Goal: Transaction & Acquisition: Download file/media

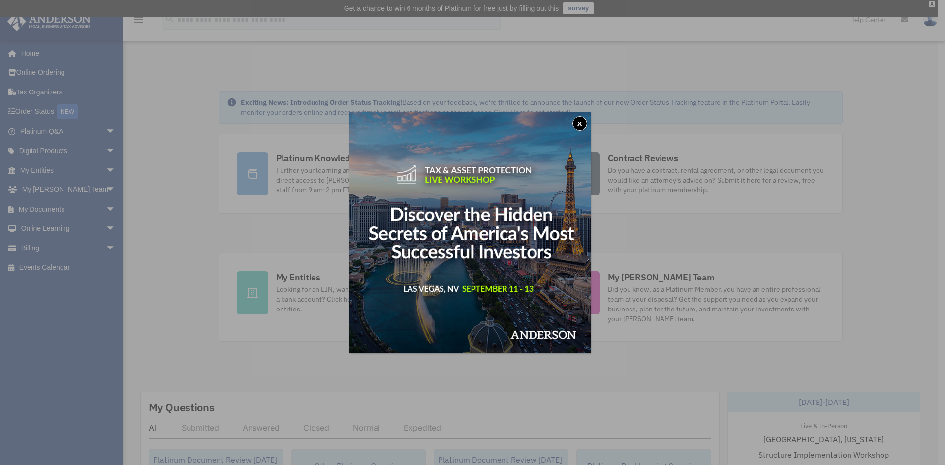
click at [738, 220] on div "x" at bounding box center [472, 232] width 945 height 465
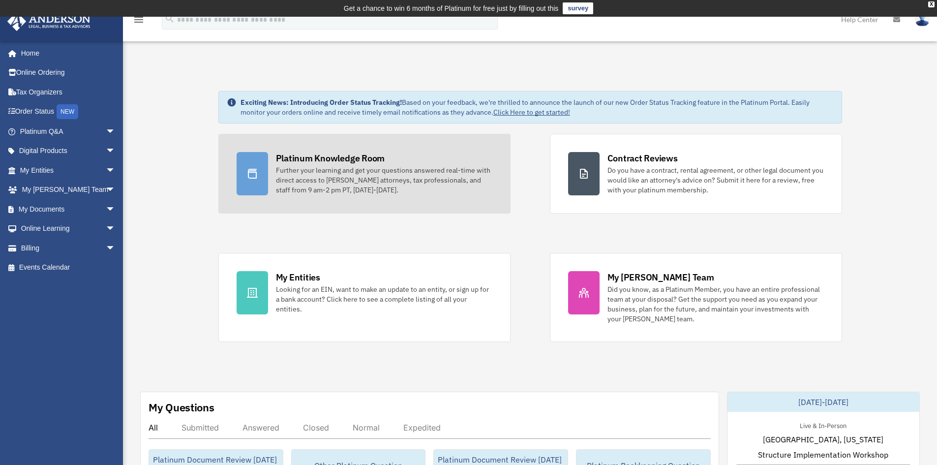
click at [297, 164] on div "Platinum Knowledge Room" at bounding box center [330, 158] width 109 height 12
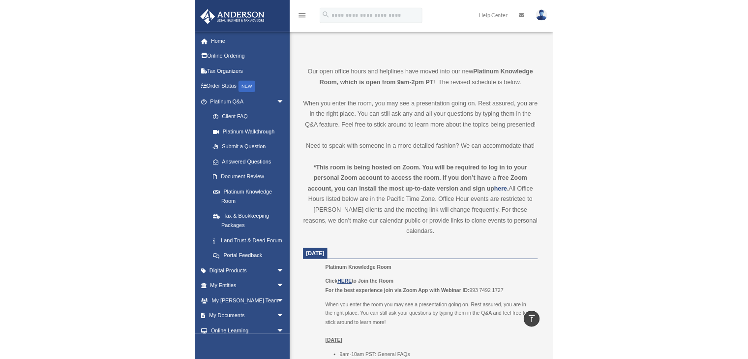
scroll to position [193, 0]
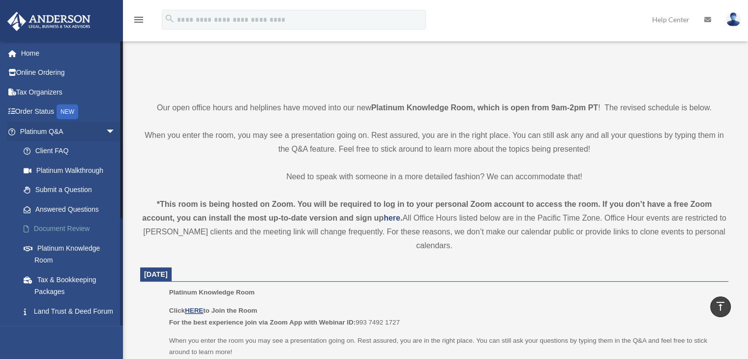
click at [78, 231] on link "Document Review" at bounding box center [72, 229] width 117 height 20
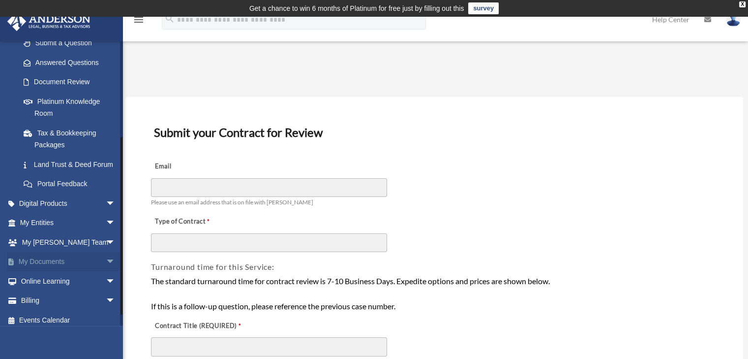
scroll to position [148, 0]
click at [106, 270] on span "arrow_drop_down" at bounding box center [116, 261] width 20 height 20
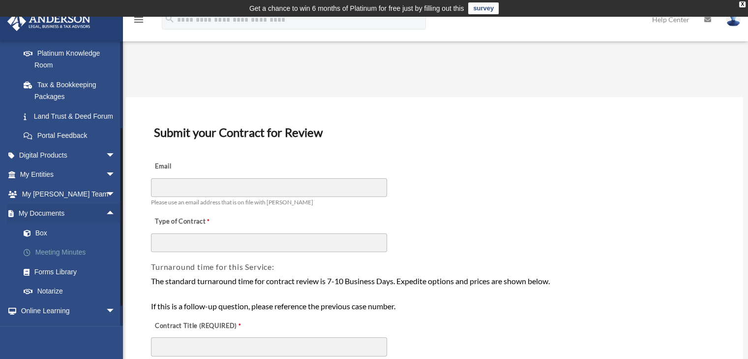
scroll to position [197, 0]
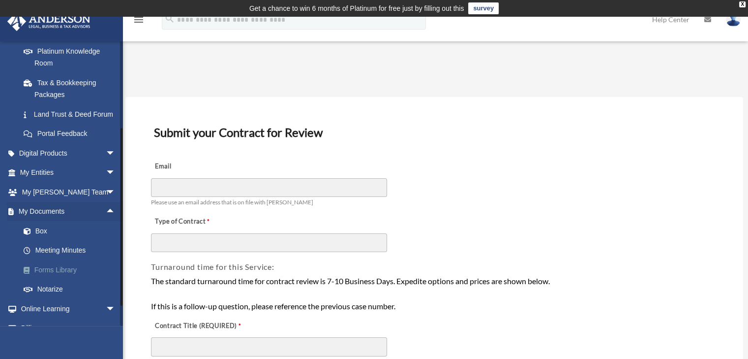
click at [56, 279] on link "Forms Library" at bounding box center [72, 270] width 117 height 20
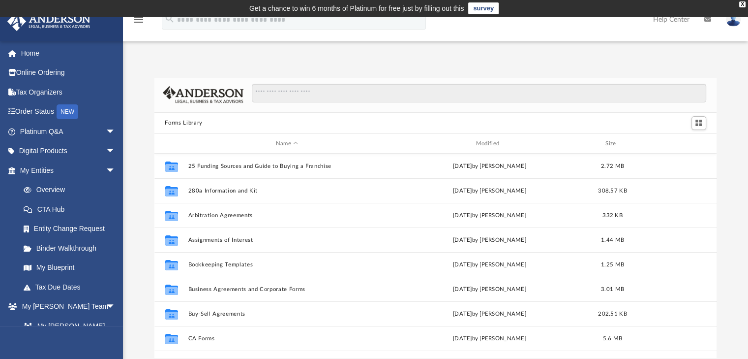
scroll to position [216, 555]
click at [362, 89] on input "Search files and folders" at bounding box center [479, 93] width 454 height 19
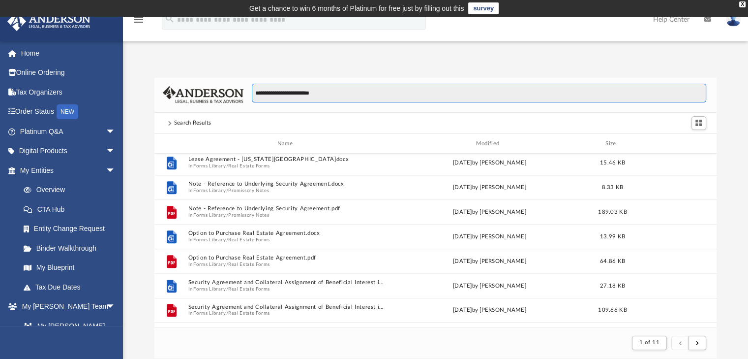
scroll to position [859, 0]
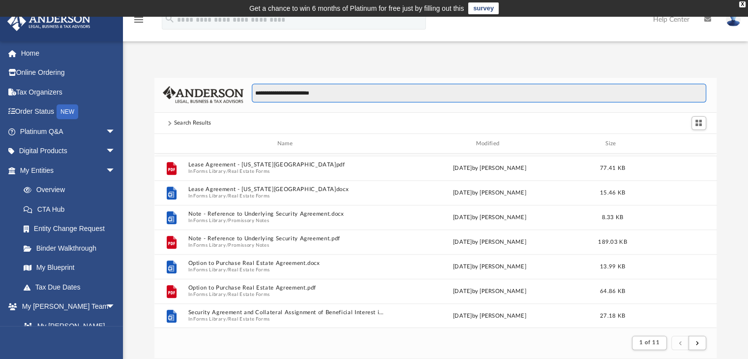
drag, startPoint x: 290, startPoint y: 93, endPoint x: 173, endPoint y: 76, distance: 117.8
click at [173, 76] on div "**********" at bounding box center [435, 207] width 625 height 301
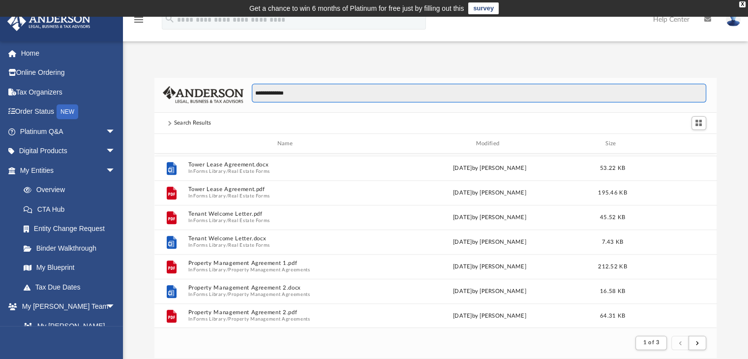
drag, startPoint x: 362, startPoint y: 98, endPoint x: 353, endPoint y: 87, distance: 14.1
click at [353, 87] on input "**********" at bounding box center [479, 93] width 454 height 19
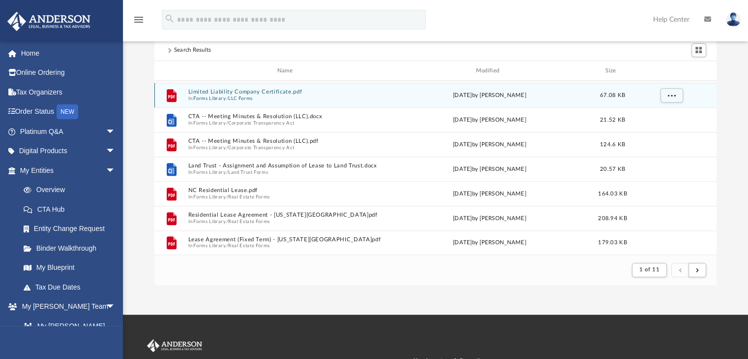
scroll to position [0, 0]
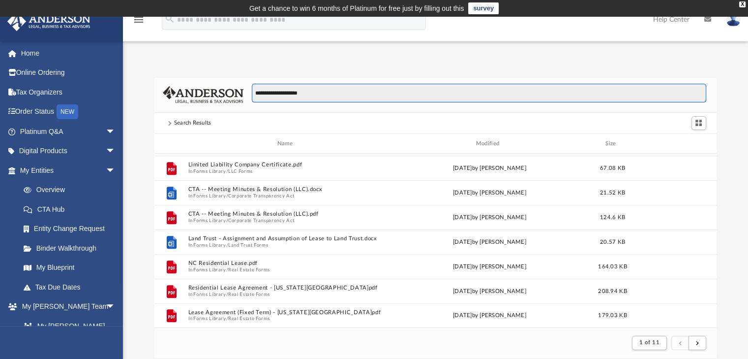
click at [255, 92] on input "**********" at bounding box center [479, 93] width 454 height 19
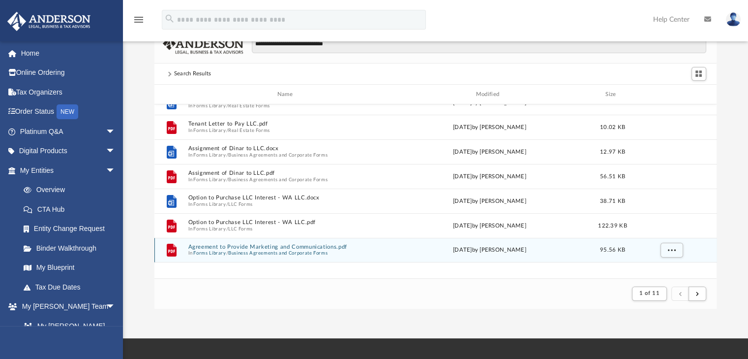
scroll to position [121, 0]
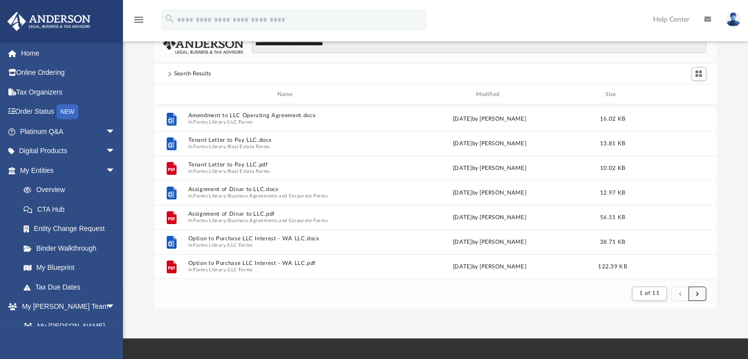
click at [695, 294] on button "submit" at bounding box center [698, 293] width 18 height 14
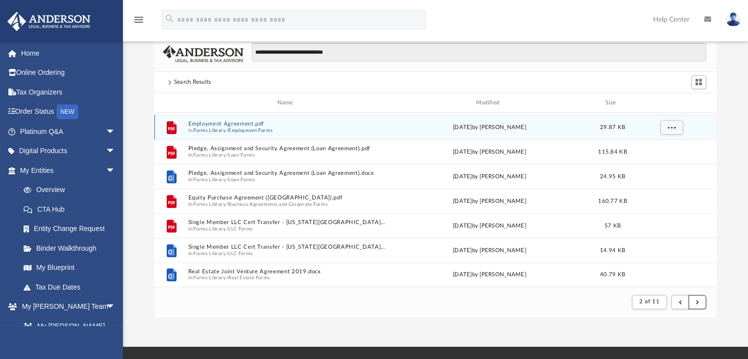
scroll to position [49, 0]
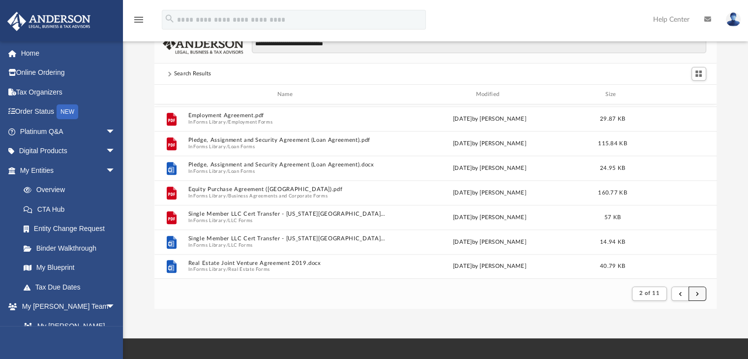
click at [701, 288] on button "submit" at bounding box center [698, 293] width 18 height 14
click at [694, 292] on button "submit" at bounding box center [698, 293] width 18 height 14
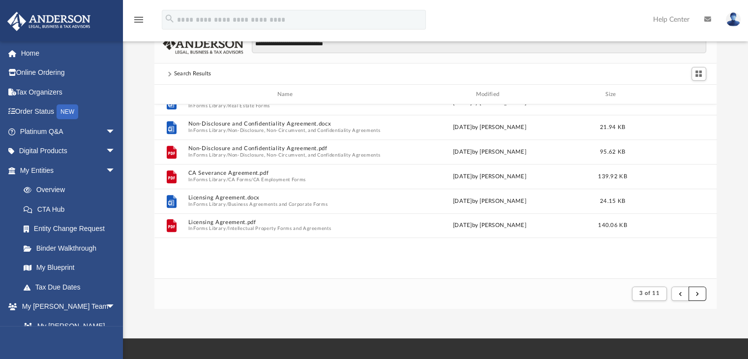
scroll to position [541, 0]
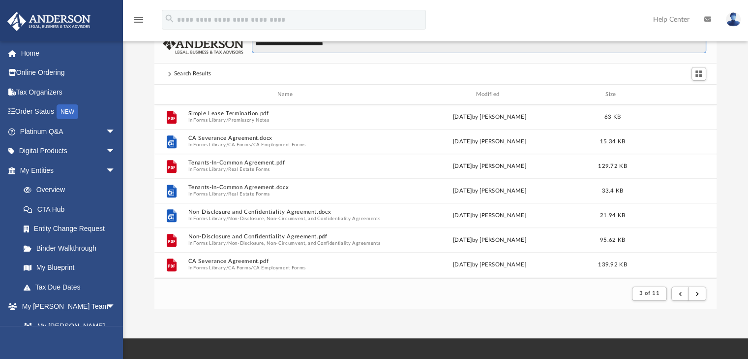
click at [320, 48] on input "**********" at bounding box center [479, 43] width 454 height 19
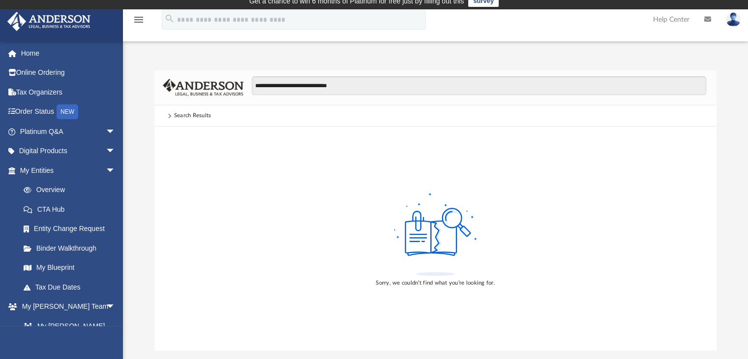
scroll to position [0, 0]
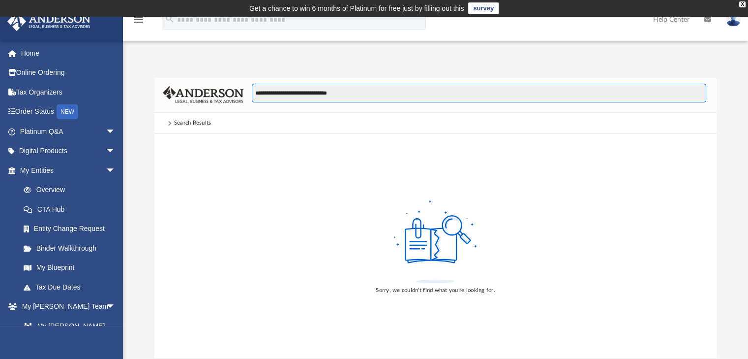
click at [393, 97] on input "**********" at bounding box center [479, 93] width 454 height 19
type input "**********"
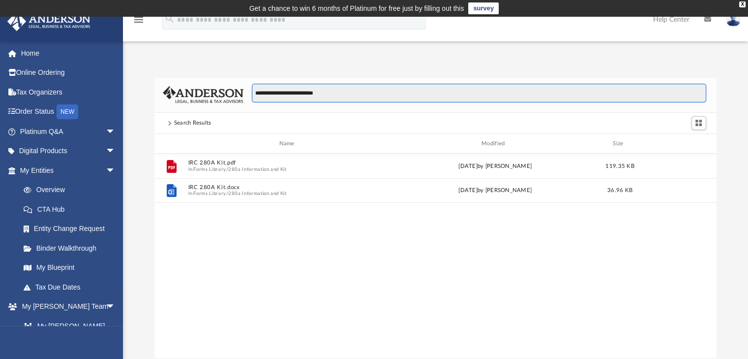
scroll to position [216, 555]
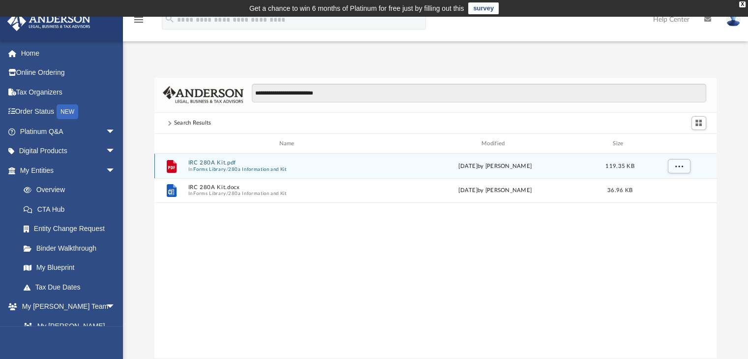
click at [227, 167] on span "/" at bounding box center [227, 169] width 2 height 6
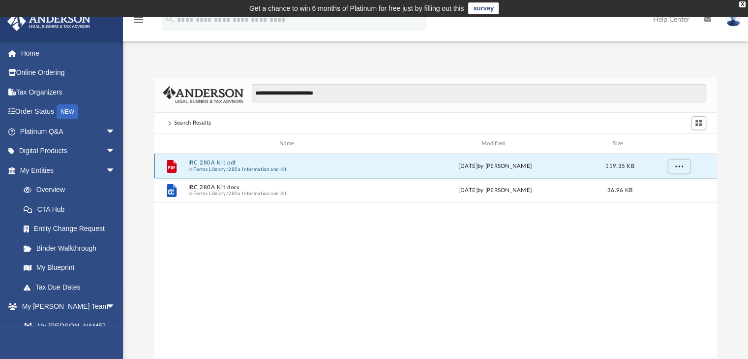
click at [229, 160] on button "IRC 280A Kit.pdf" at bounding box center [289, 163] width 202 height 6
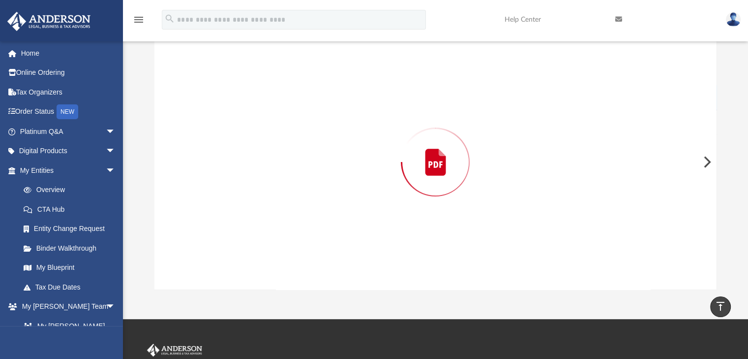
scroll to position [8, 0]
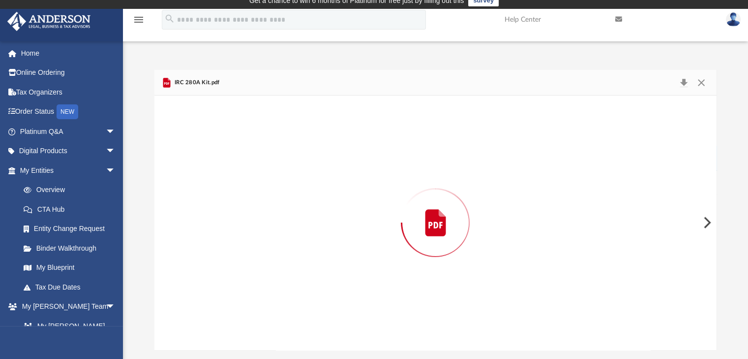
click at [489, 190] on div "Preview" at bounding box center [435, 222] width 563 height 254
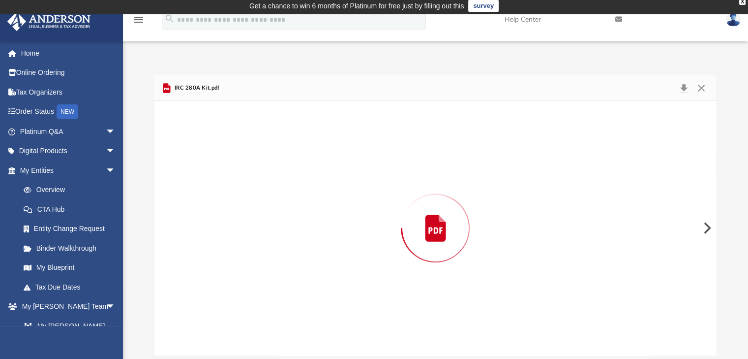
scroll to position [0, 0]
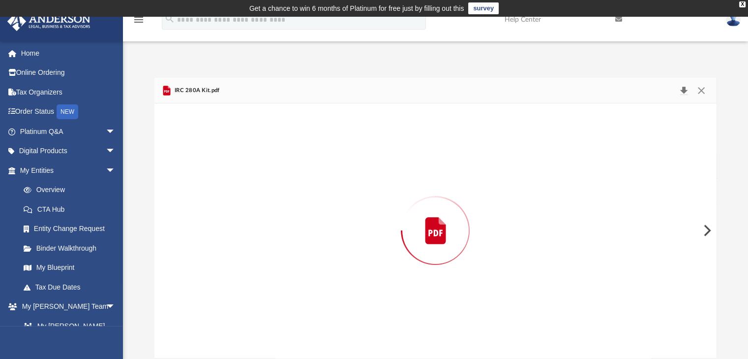
click at [682, 89] on button "Download" at bounding box center [685, 91] width 18 height 14
click at [366, 96] on div "IRC 280A Kit.pdf" at bounding box center [435, 91] width 563 height 26
click at [700, 87] on button "Close" at bounding box center [702, 91] width 18 height 14
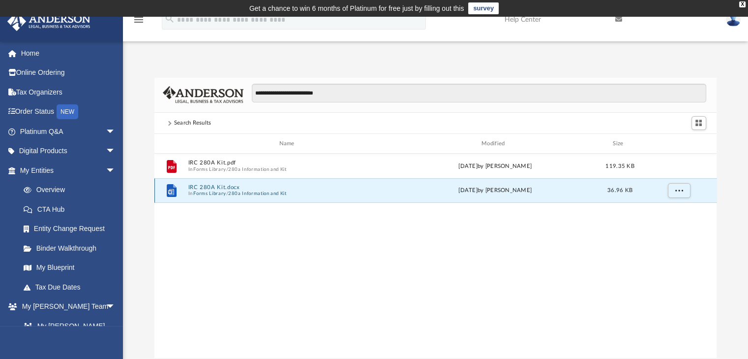
click at [211, 189] on button "IRC 280A Kit.docx" at bounding box center [289, 187] width 202 height 6
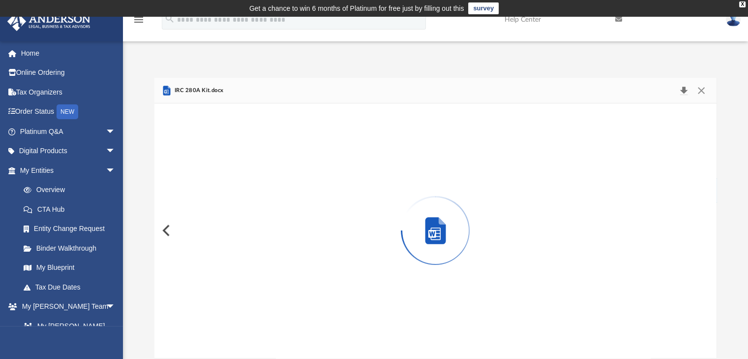
click at [682, 84] on button "Download" at bounding box center [685, 91] width 18 height 14
click at [699, 89] on button "Close" at bounding box center [702, 91] width 18 height 14
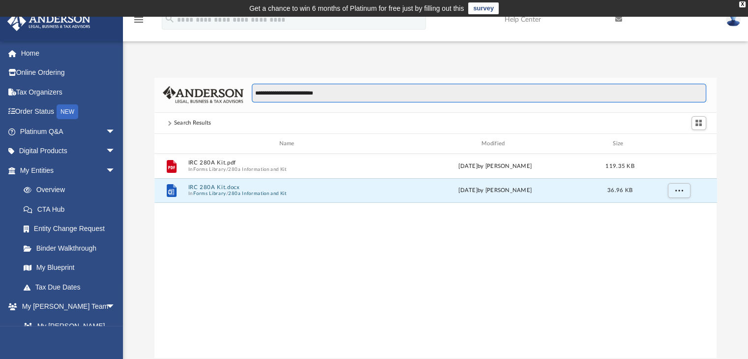
click at [363, 96] on input "**********" at bounding box center [479, 93] width 454 height 19
